Goal: Task Accomplishment & Management: Manage account settings

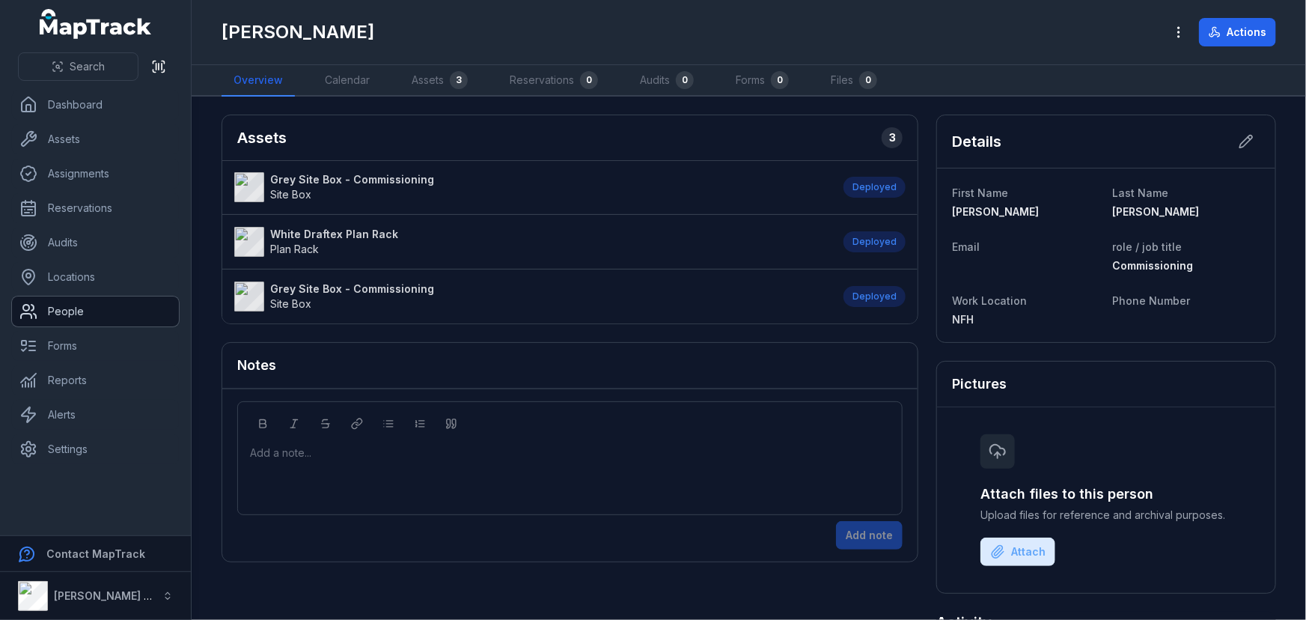
click at [80, 309] on link "People" at bounding box center [95, 311] width 167 height 30
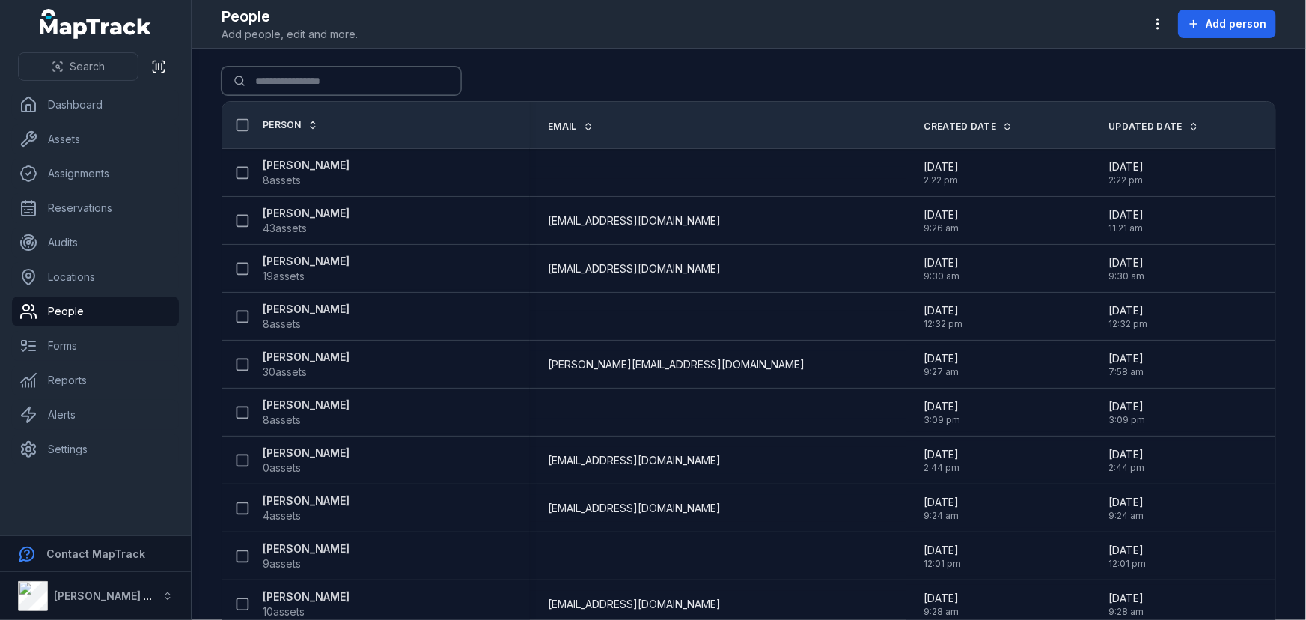
click at [315, 88] on input "Search for people" at bounding box center [342, 81] width 240 height 28
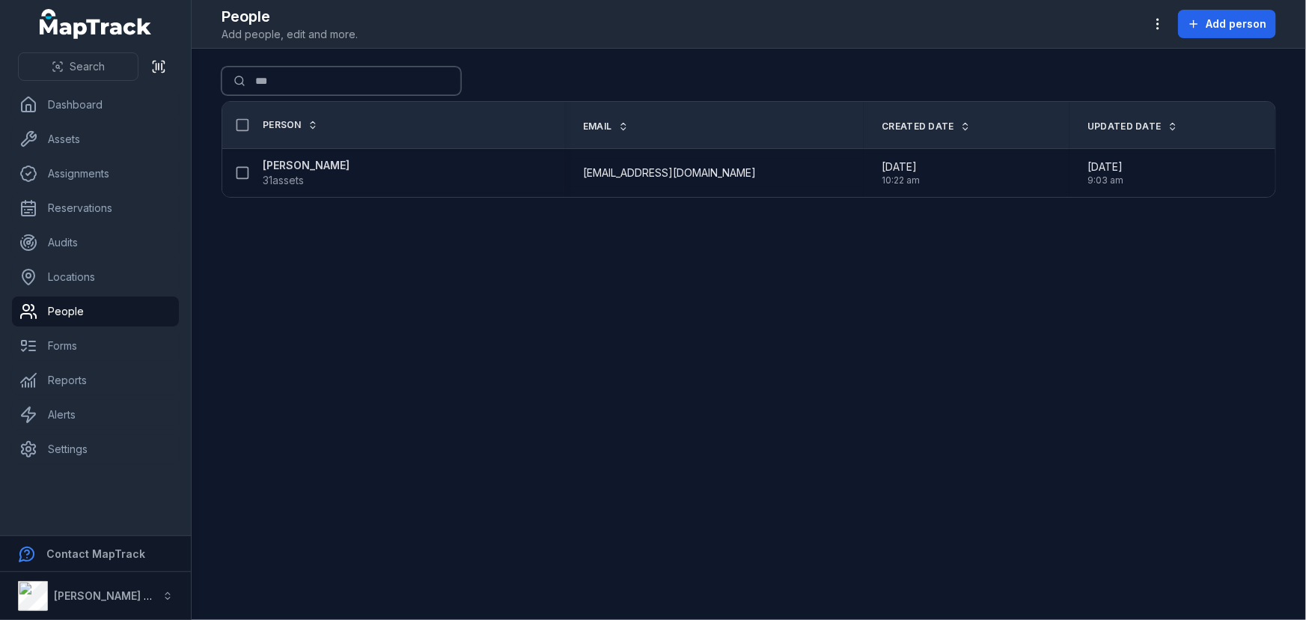
click at [293, 88] on input "***" at bounding box center [342, 81] width 240 height 28
drag, startPoint x: 307, startPoint y: 82, endPoint x: 94, endPoint y: 76, distance: 213.4
click at [100, 76] on div "Search Dashboard Assets Assignments Reservations Audits Locations People Forms …" at bounding box center [653, 310] width 1306 height 620
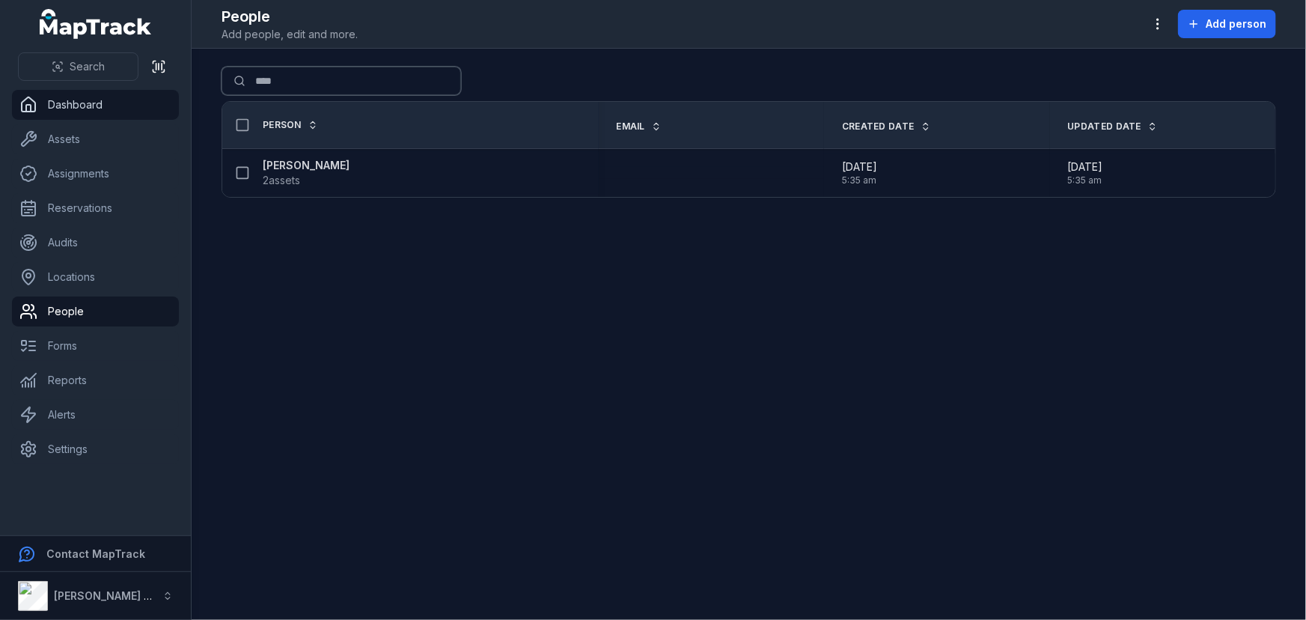
drag, startPoint x: 321, startPoint y: 91, endPoint x: 25, endPoint y: 89, distance: 296.4
click at [25, 89] on div "Search Dashboard Assets Assignments Reservations Audits Locations People Forms …" at bounding box center [653, 310] width 1306 height 620
drag, startPoint x: 308, startPoint y: 86, endPoint x: -34, endPoint y: 82, distance: 342.1
click at [0, 82] on html "Search Dashboard Assets Assignments Reservations Audits Locations People Forms …" at bounding box center [653, 310] width 1306 height 620
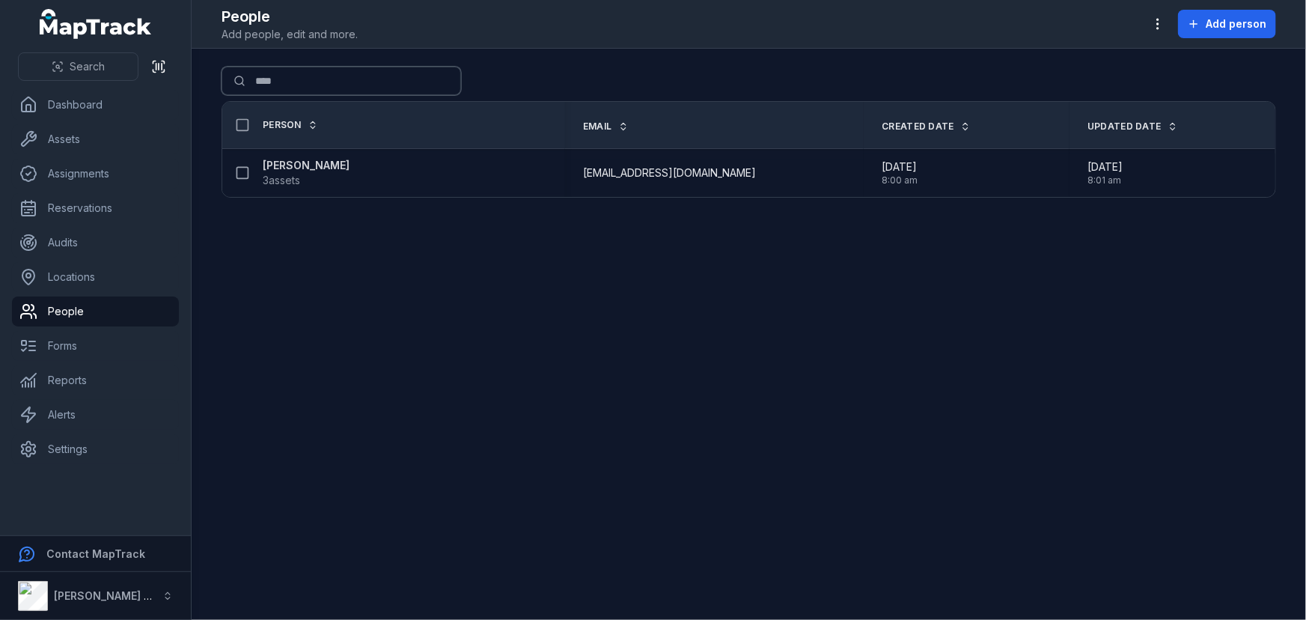
drag, startPoint x: 349, startPoint y: 83, endPoint x: -73, endPoint y: 73, distance: 421.6
click at [0, 73] on html "Search Dashboard Assets Assignments Reservations Audits Locations People Forms …" at bounding box center [653, 310] width 1306 height 620
drag, startPoint x: 329, startPoint y: 70, endPoint x: -14, endPoint y: 76, distance: 342.9
click at [0, 76] on html "Search Dashboard Assets Assignments Reservations Audits Locations People Forms …" at bounding box center [653, 310] width 1306 height 620
drag, startPoint x: 114, startPoint y: 86, endPoint x: -85, endPoint y: 85, distance: 198.4
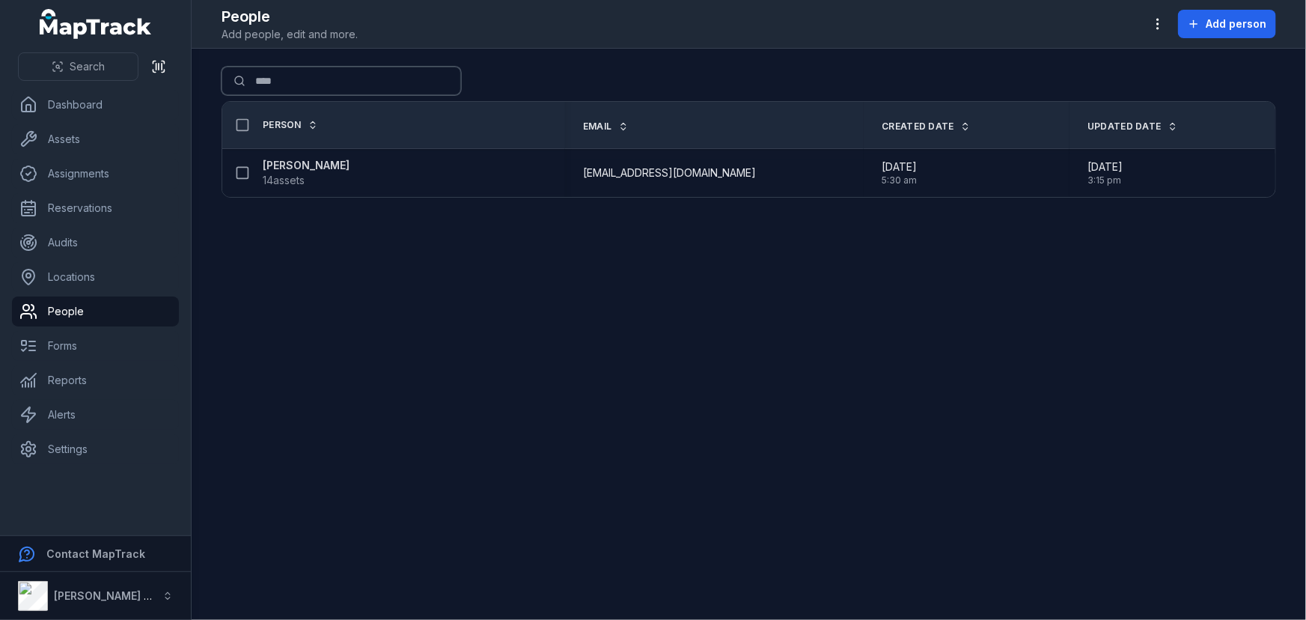
click at [0, 85] on html "Search Dashboard Assets Assignments Reservations Audits Locations People Forms …" at bounding box center [653, 310] width 1306 height 620
drag, startPoint x: 332, startPoint y: 81, endPoint x: -276, endPoint y: 61, distance: 608.2
click at [0, 61] on html "Search Dashboard Assets Assignments Reservations Audits Locations People Forms …" at bounding box center [653, 310] width 1306 height 620
drag, startPoint x: 341, startPoint y: 75, endPoint x: -196, endPoint y: 81, distance: 536.8
click at [0, 81] on html "Search Dashboard Assets Assignments Reservations Audits Locations People Forms …" at bounding box center [653, 310] width 1306 height 620
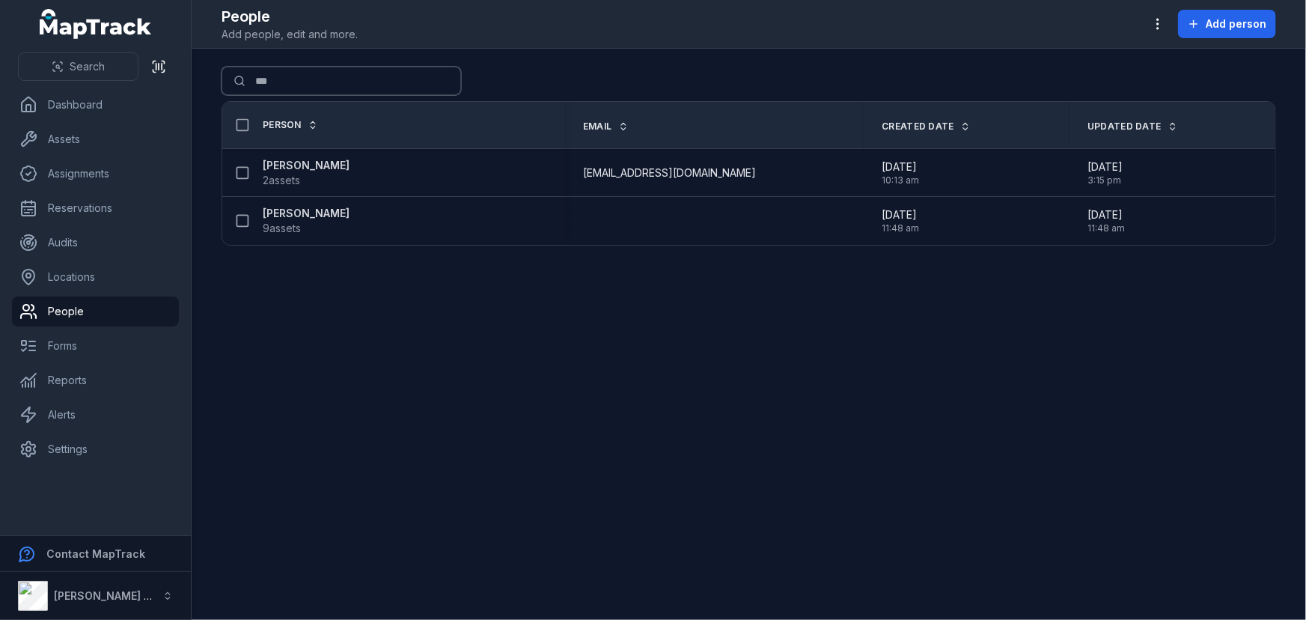
drag, startPoint x: 326, startPoint y: 75, endPoint x: -182, endPoint y: 84, distance: 508.4
click at [0, 84] on html "Search Dashboard Assets Assignments Reservations Audits Locations People Forms …" at bounding box center [653, 310] width 1306 height 620
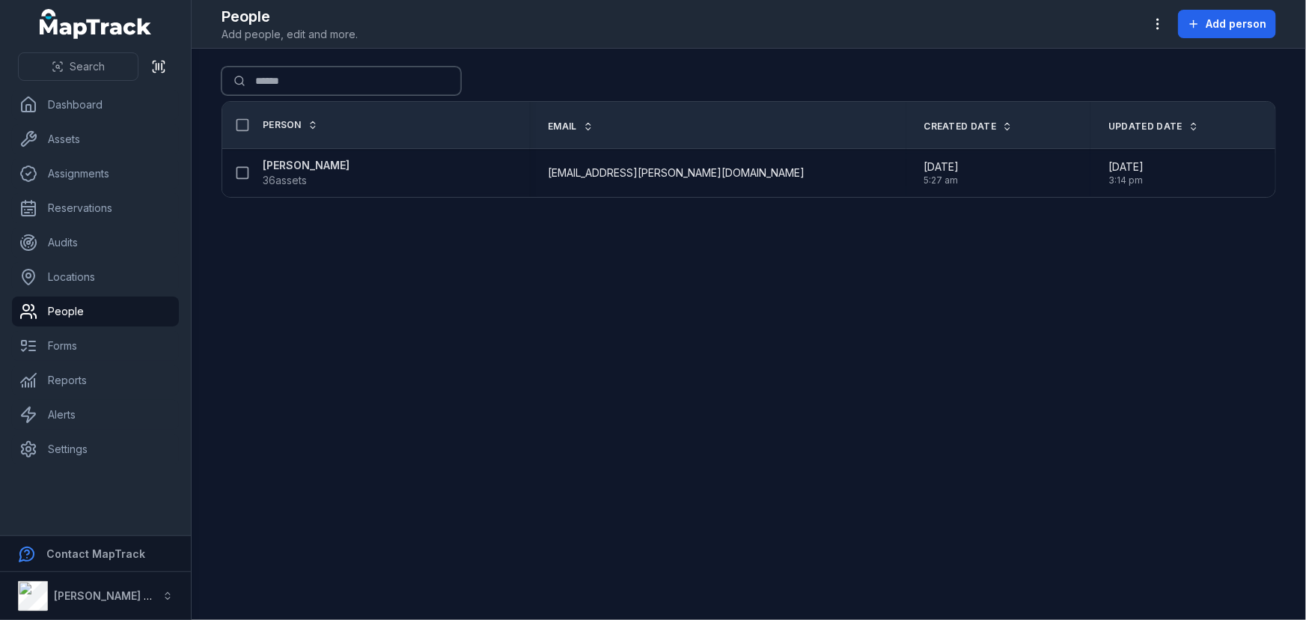
drag, startPoint x: 346, startPoint y: 83, endPoint x: -105, endPoint y: 85, distance: 450.7
click at [0, 85] on html "Search Dashboard Assets Assignments Reservations Audits Locations People Forms …" at bounding box center [653, 310] width 1306 height 620
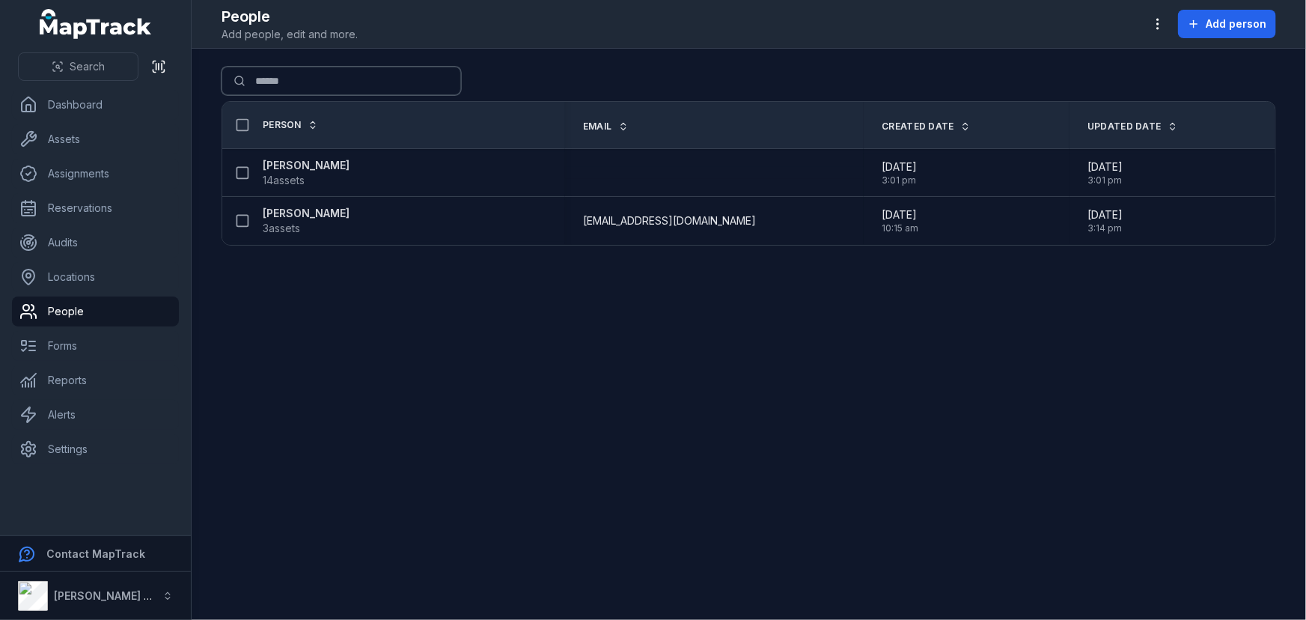
drag, startPoint x: 375, startPoint y: 81, endPoint x: -119, endPoint y: 82, distance: 494.1
click at [0, 82] on html "Search Dashboard Assets Assignments Reservations Audits Locations People Forms …" at bounding box center [653, 310] width 1306 height 620
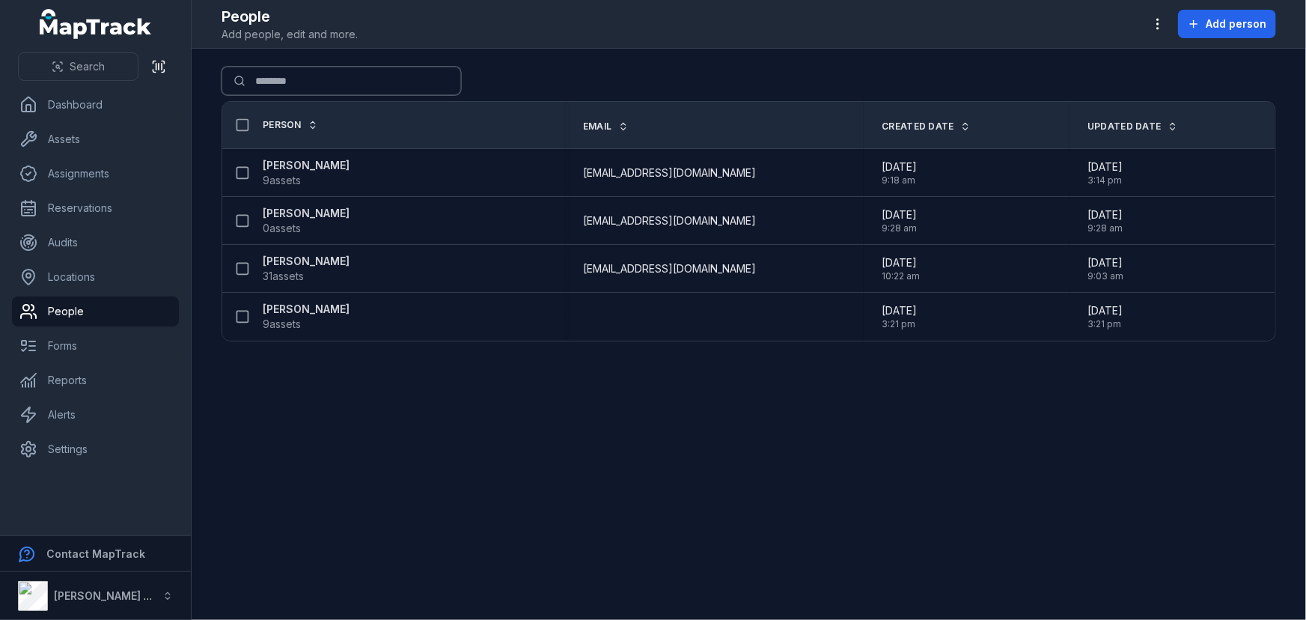
drag, startPoint x: 290, startPoint y: 73, endPoint x: -272, endPoint y: 76, distance: 562.9
click at [0, 76] on html "Search Dashboard Assets Assignments Reservations Audits Locations People Forms …" at bounding box center [653, 310] width 1306 height 620
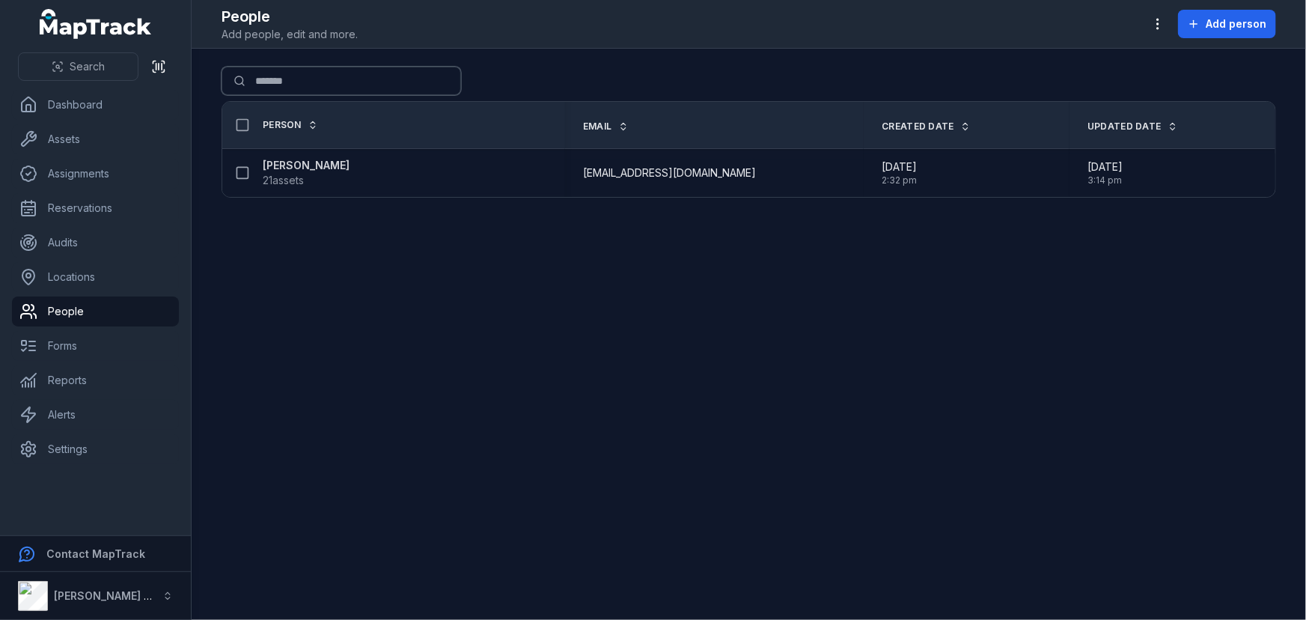
drag, startPoint x: 336, startPoint y: 82, endPoint x: -97, endPoint y: 99, distance: 433.7
click at [0, 99] on html "Search Dashboard Assets Assignments Reservations Audits Locations People Forms …" at bounding box center [653, 310] width 1306 height 620
drag, startPoint x: 340, startPoint y: 79, endPoint x: -238, endPoint y: 53, distance: 578.5
click at [0, 53] on html "Search Dashboard Assets Assignments Reservations Audits Locations People Forms …" at bounding box center [653, 310] width 1306 height 620
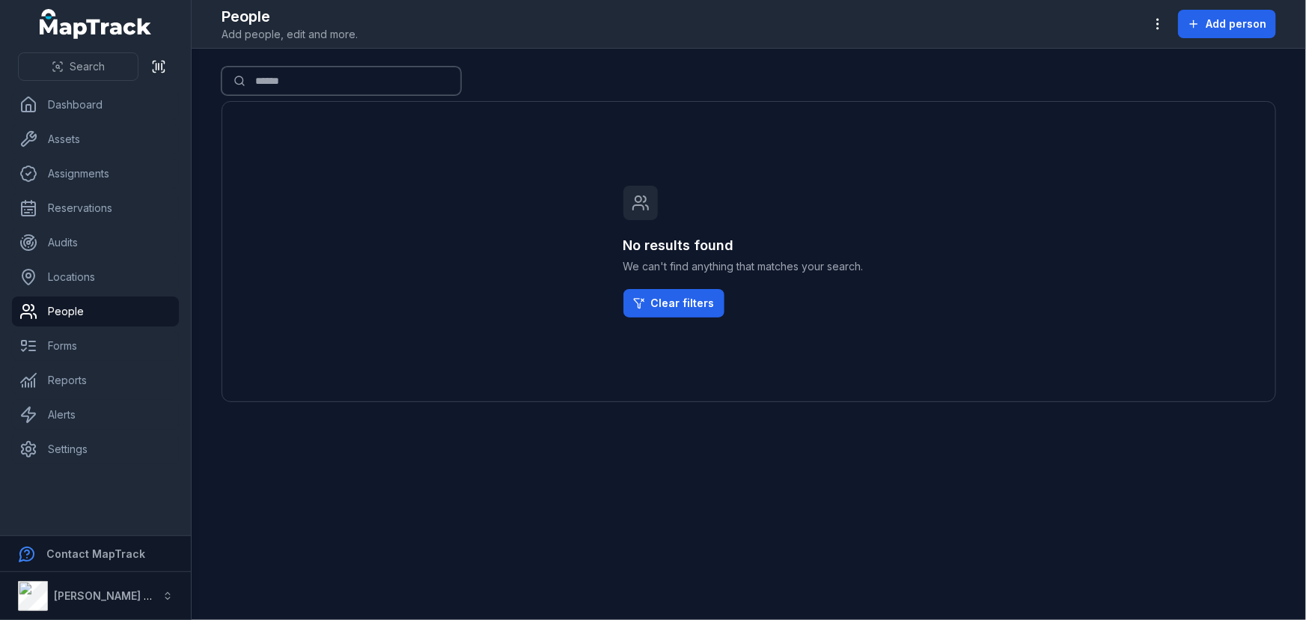
click at [386, 78] on input "******" at bounding box center [342, 81] width 240 height 28
drag, startPoint x: 385, startPoint y: 82, endPoint x: 65, endPoint y: 54, distance: 320.8
click at [65, 54] on div "Search Dashboard Assets Assignments Reservations Audits Locations People Forms …" at bounding box center [653, 310] width 1306 height 620
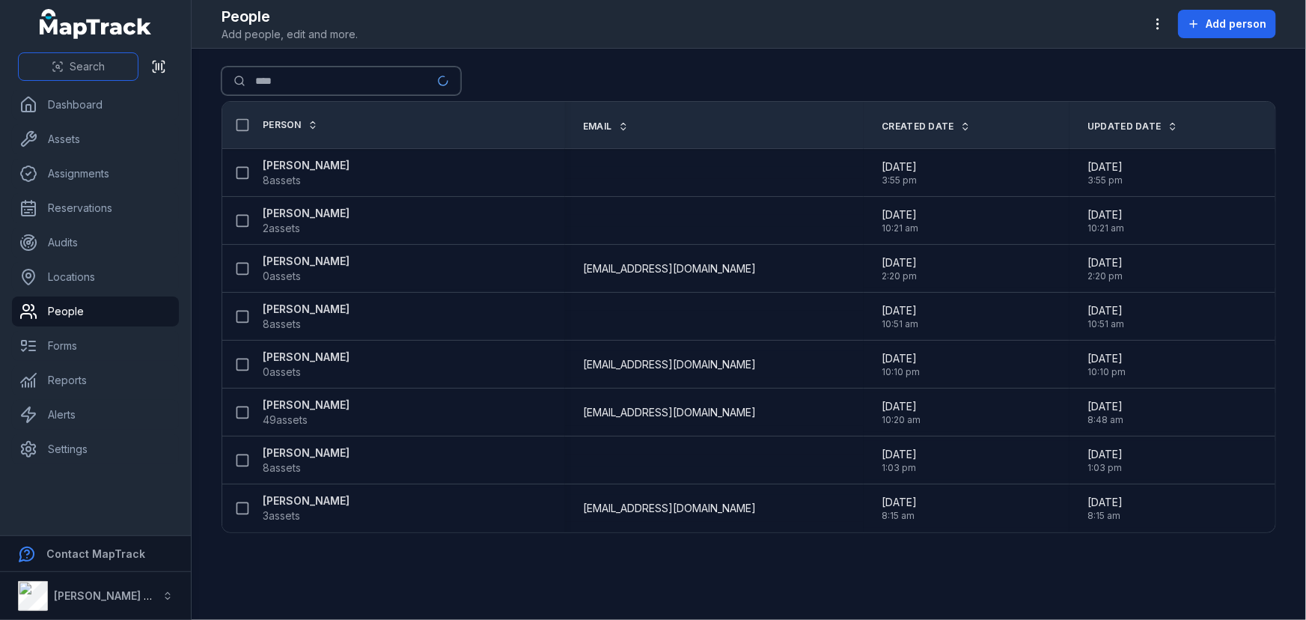
type input "****"
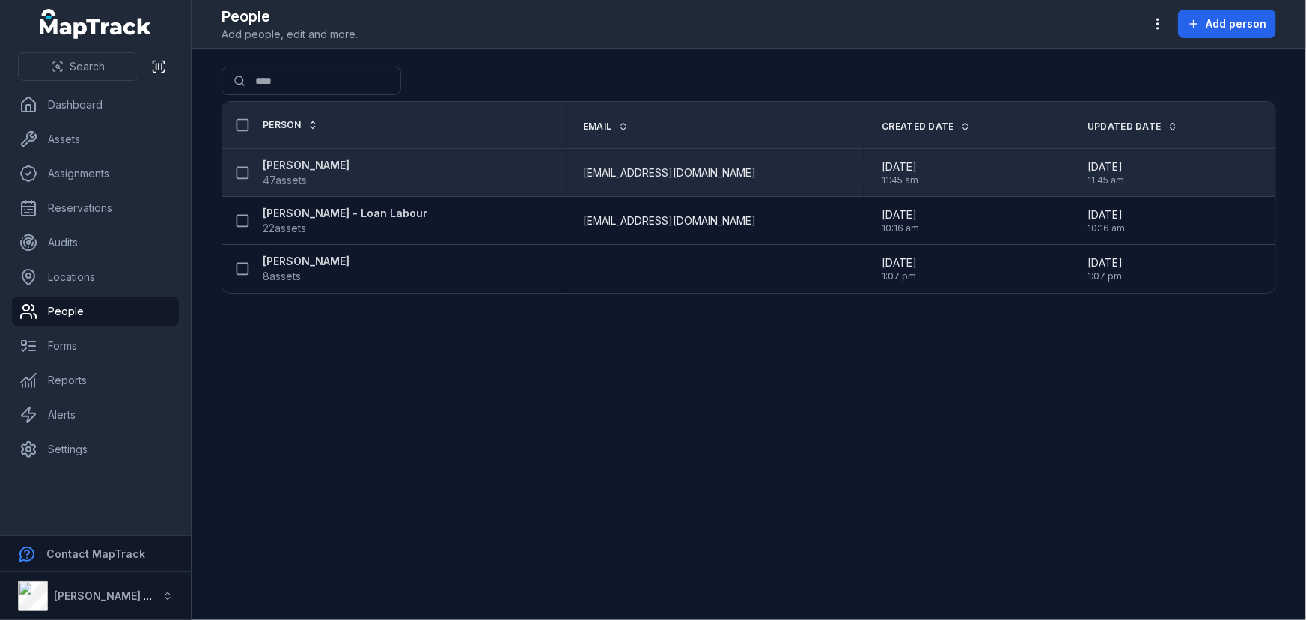
click at [288, 166] on strong "[PERSON_NAME]" at bounding box center [306, 165] width 87 height 15
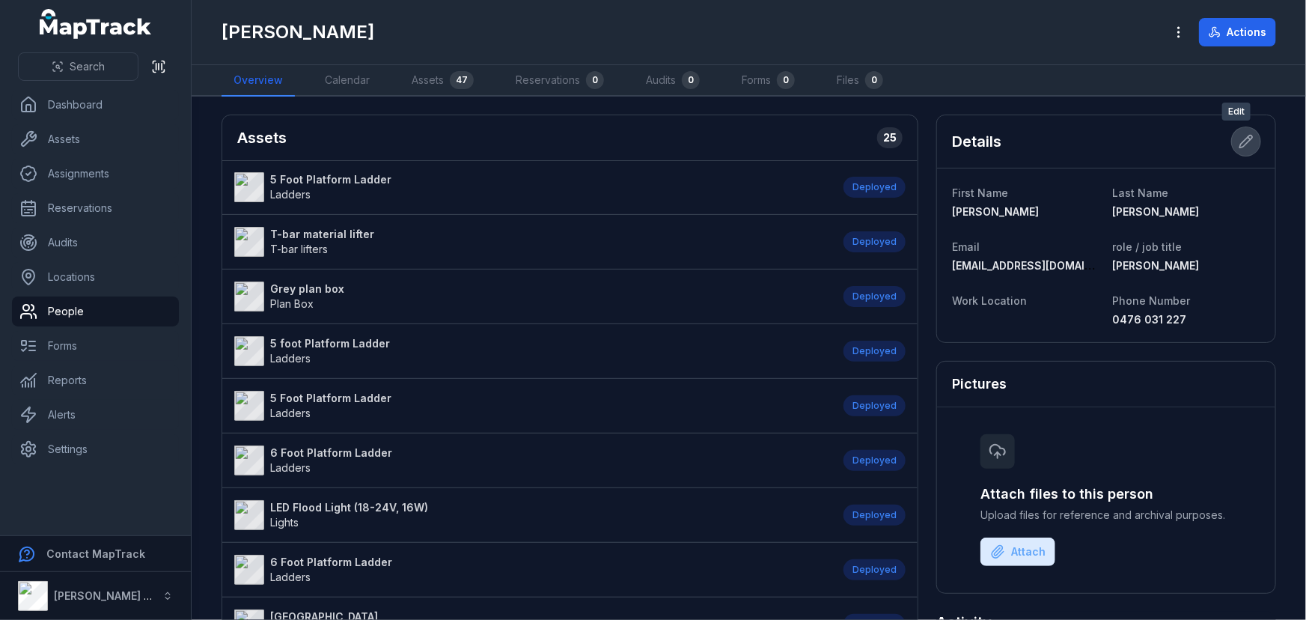
click at [1239, 143] on icon at bounding box center [1246, 141] width 15 height 15
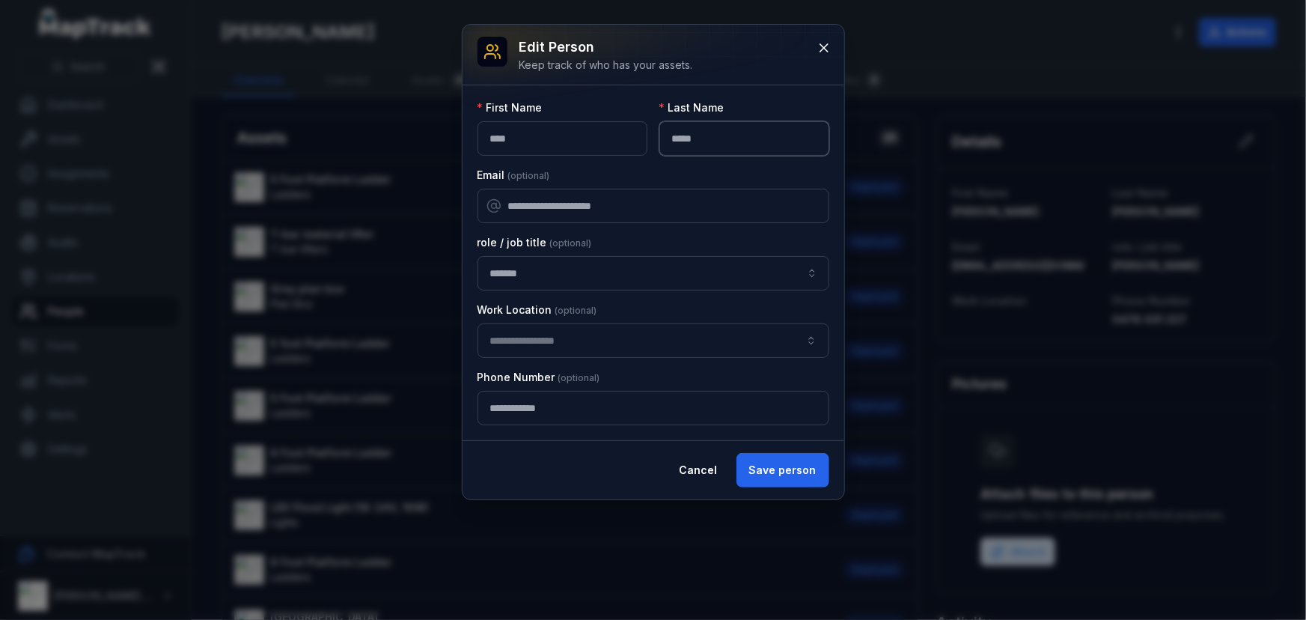
drag, startPoint x: 729, startPoint y: 137, endPoint x: 720, endPoint y: 137, distance: 9.0
click at [729, 137] on input "*****" at bounding box center [745, 138] width 170 height 34
type input "*****"
click at [532, 202] on input "**********" at bounding box center [654, 206] width 352 height 34
type input "**********"
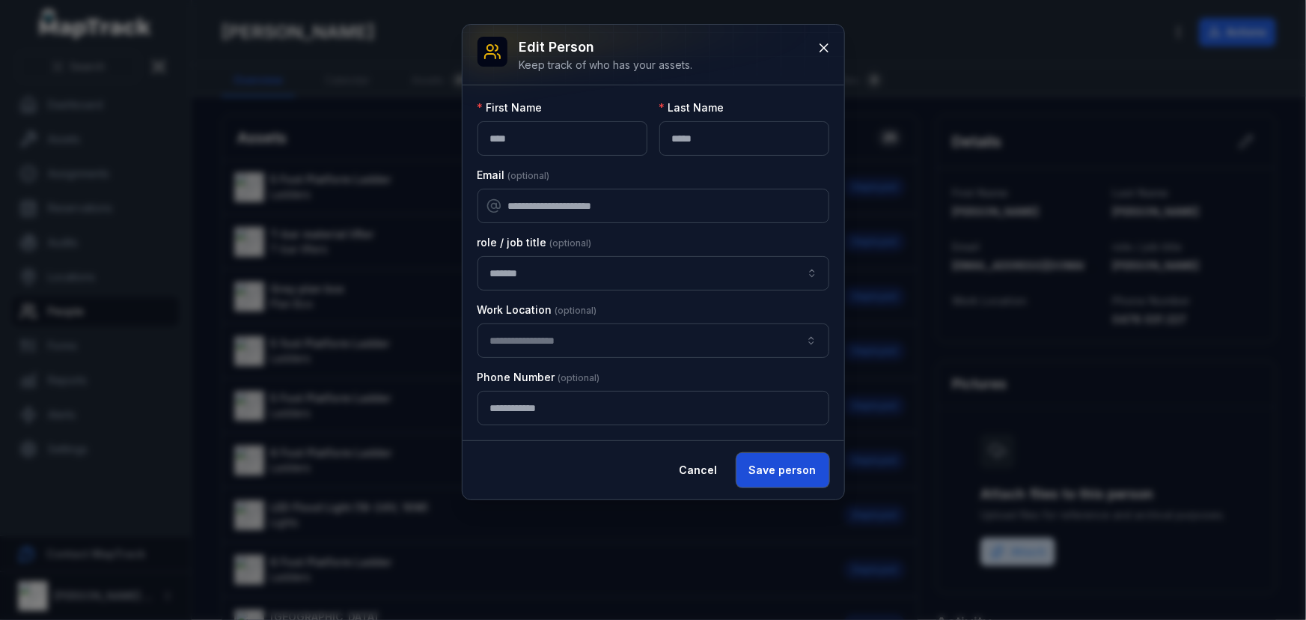
click at [789, 465] on button "Save person" at bounding box center [783, 470] width 93 height 34
